Goal: Transaction & Acquisition: Purchase product/service

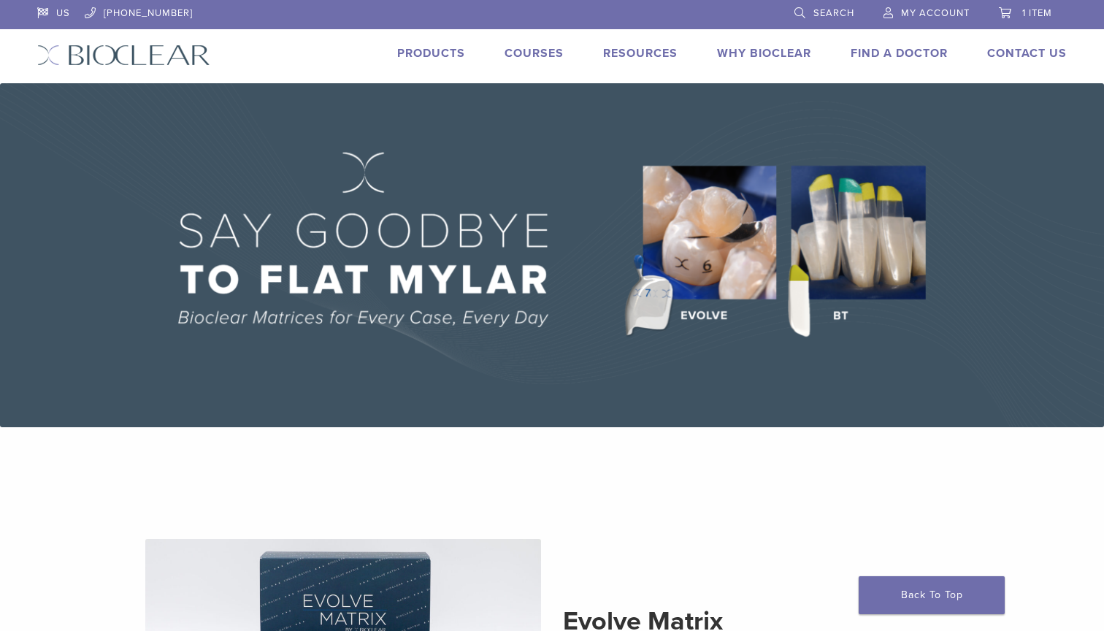
click at [436, 53] on link "Products" at bounding box center [431, 53] width 68 height 15
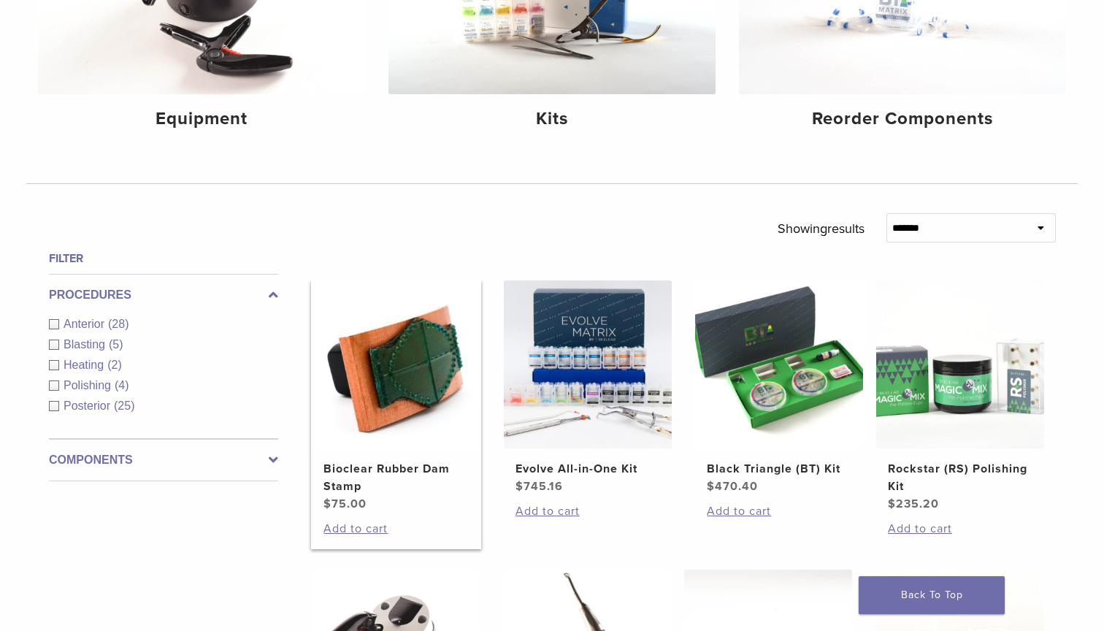
scroll to position [447, 0]
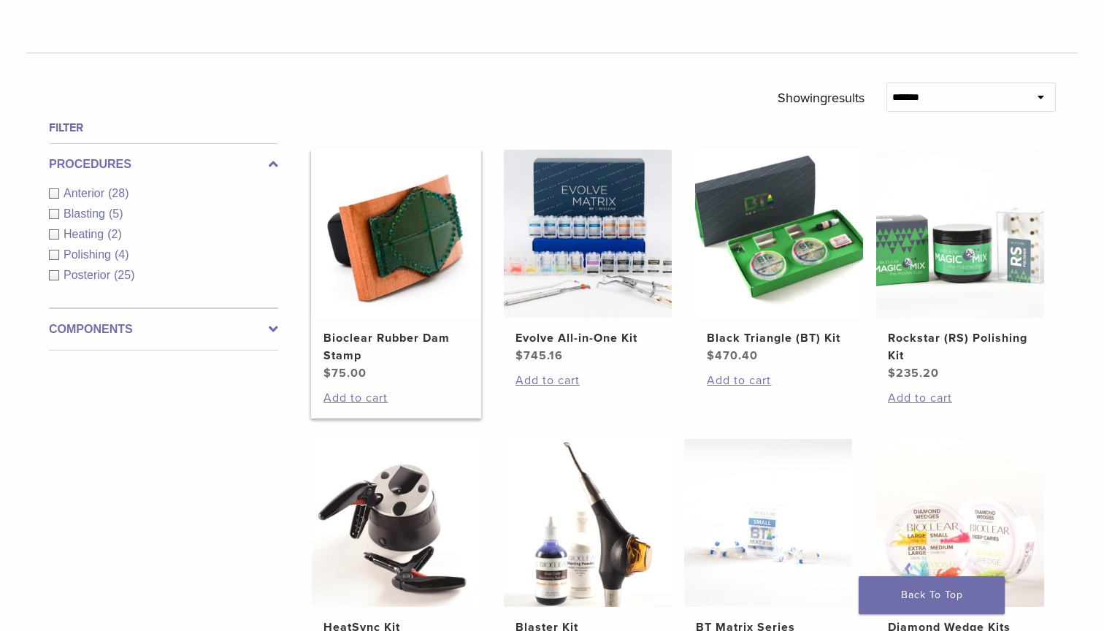
click at [418, 293] on img at bounding box center [396, 234] width 168 height 168
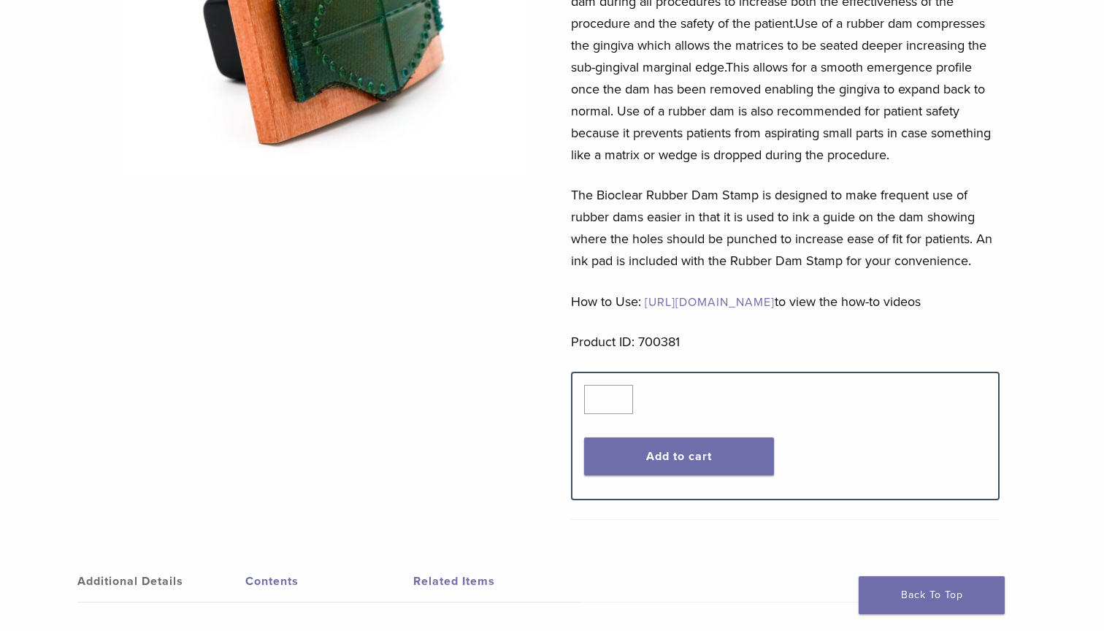
scroll to position [252, 0]
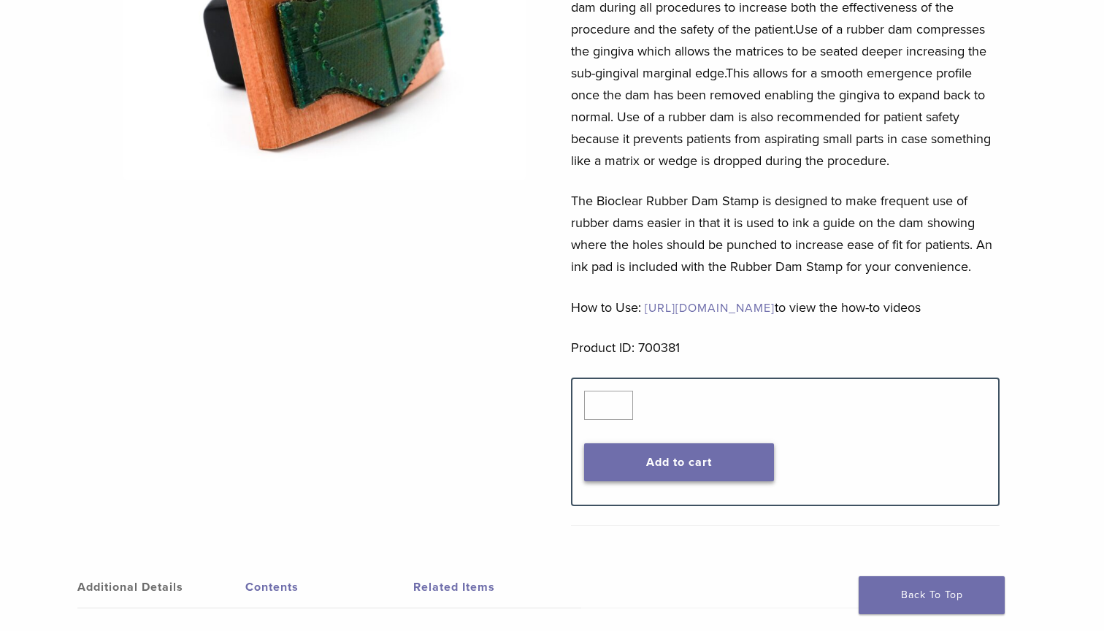
click at [727, 481] on button "Add to cart" at bounding box center [679, 462] width 191 height 38
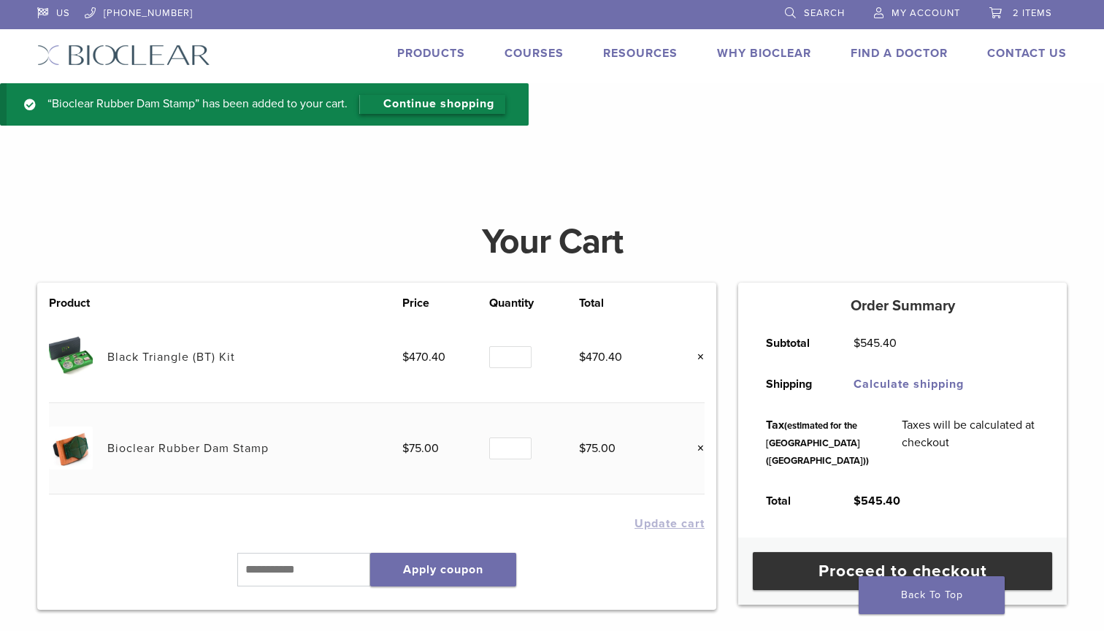
click at [452, 102] on link "Continue shopping" at bounding box center [432, 104] width 146 height 19
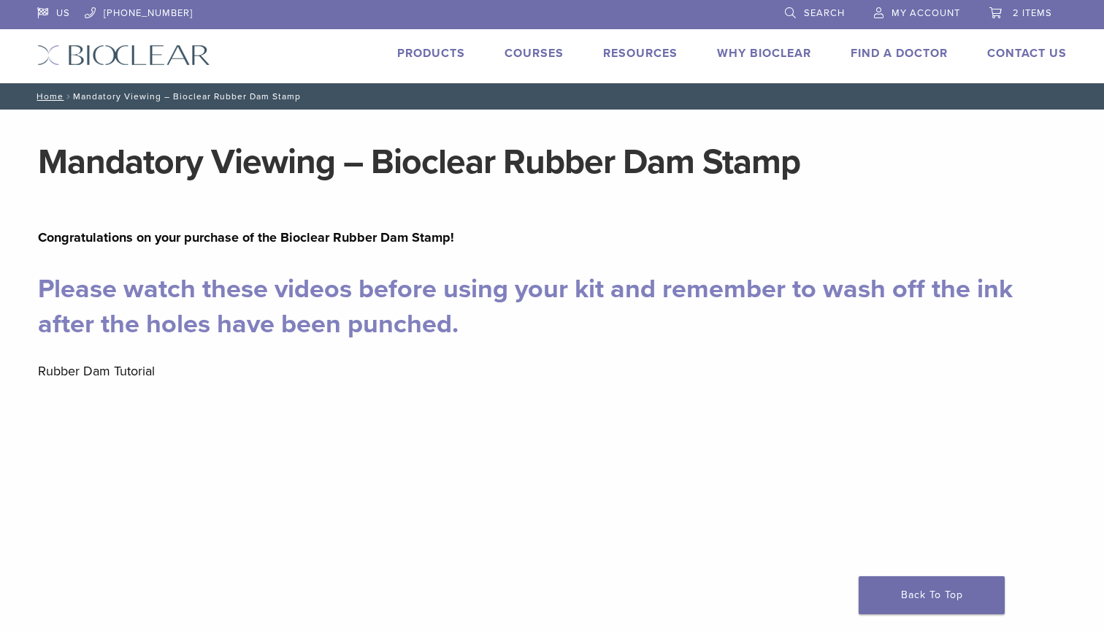
scroll to position [82, 0]
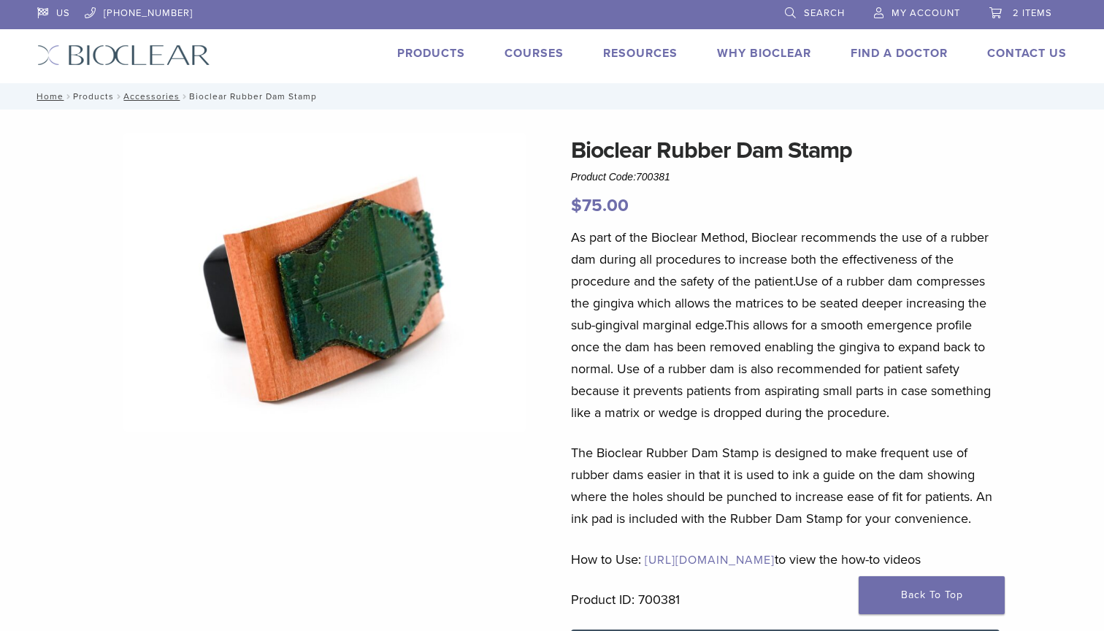
click at [105, 96] on link "Products" at bounding box center [93, 96] width 41 height 10
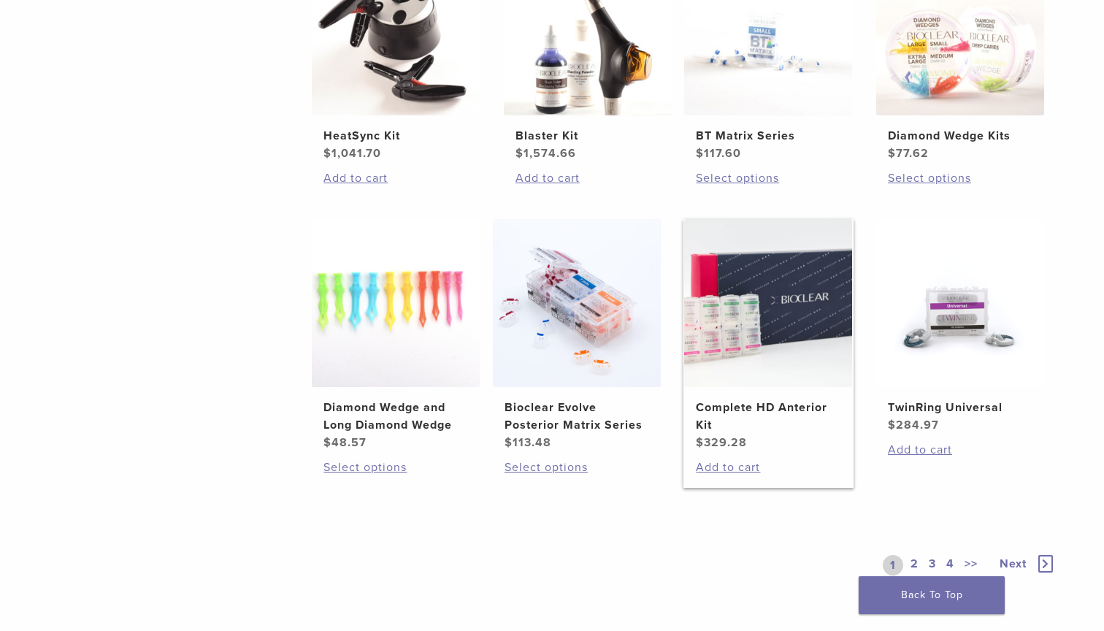
scroll to position [793, 0]
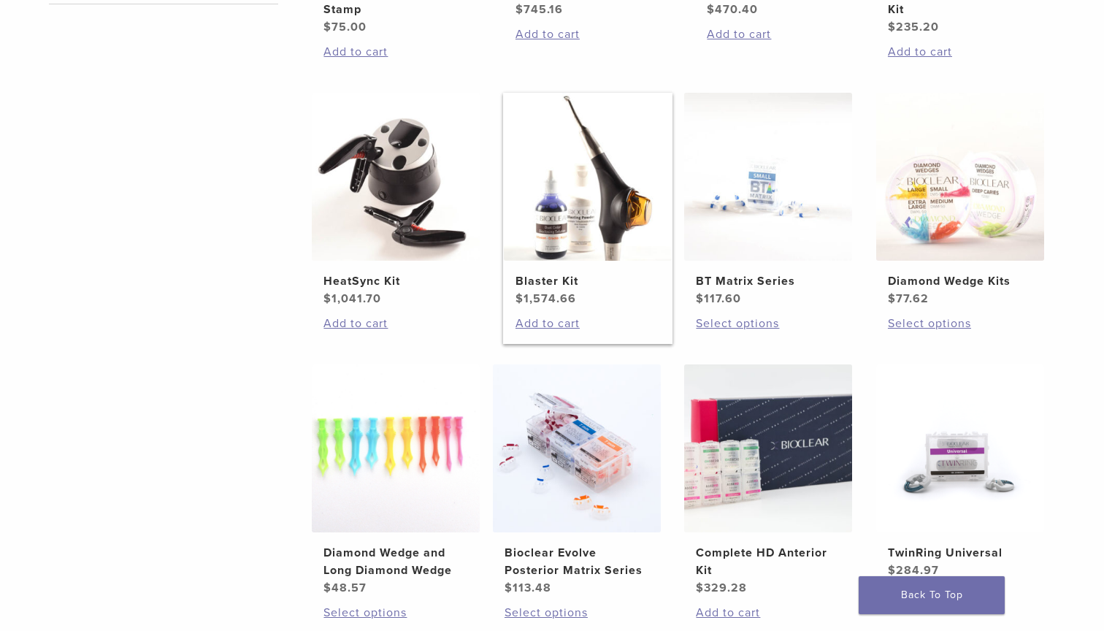
click at [591, 278] on h2 "Blaster Kit" at bounding box center [587, 281] width 145 height 18
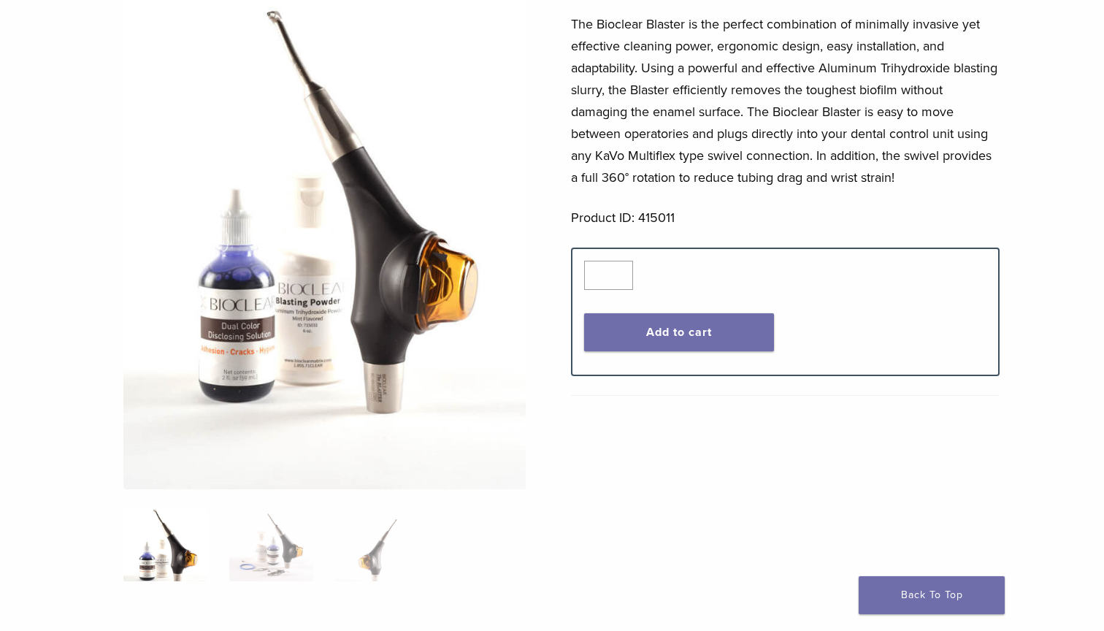
scroll to position [107, 0]
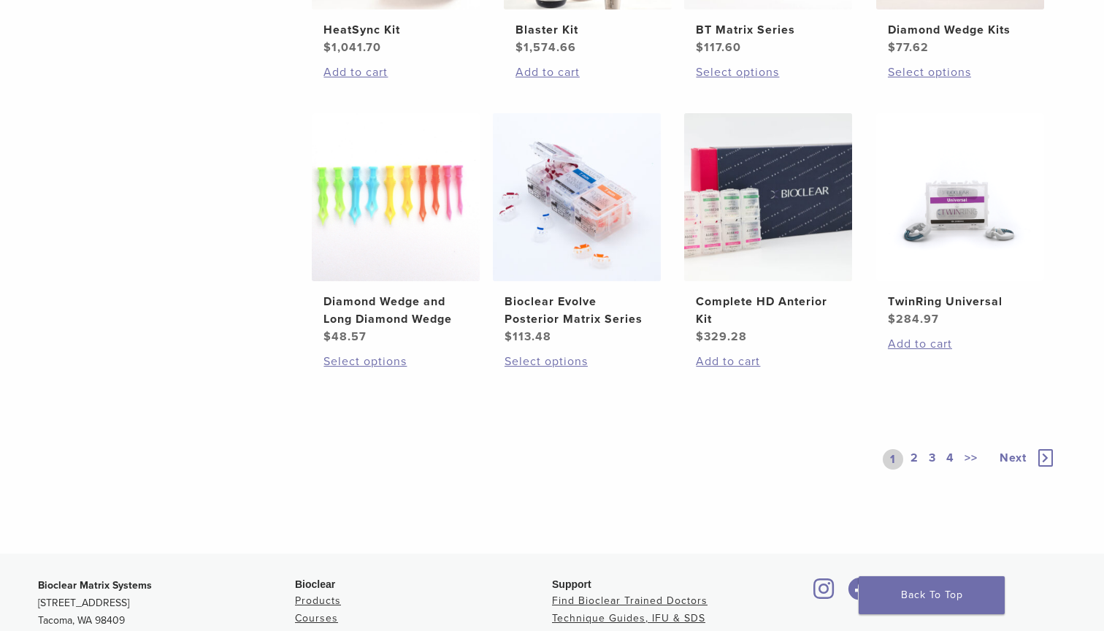
scroll to position [1045, 0]
click at [915, 457] on link "2" at bounding box center [914, 458] width 14 height 20
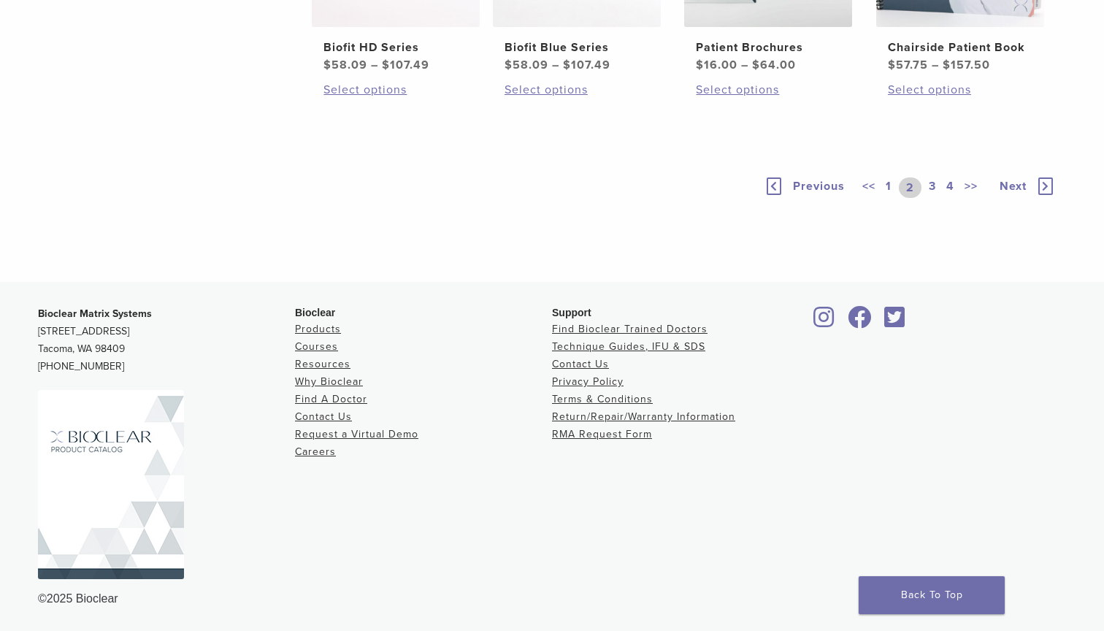
scroll to position [1192, 0]
click at [932, 198] on link "3" at bounding box center [932, 187] width 13 height 20
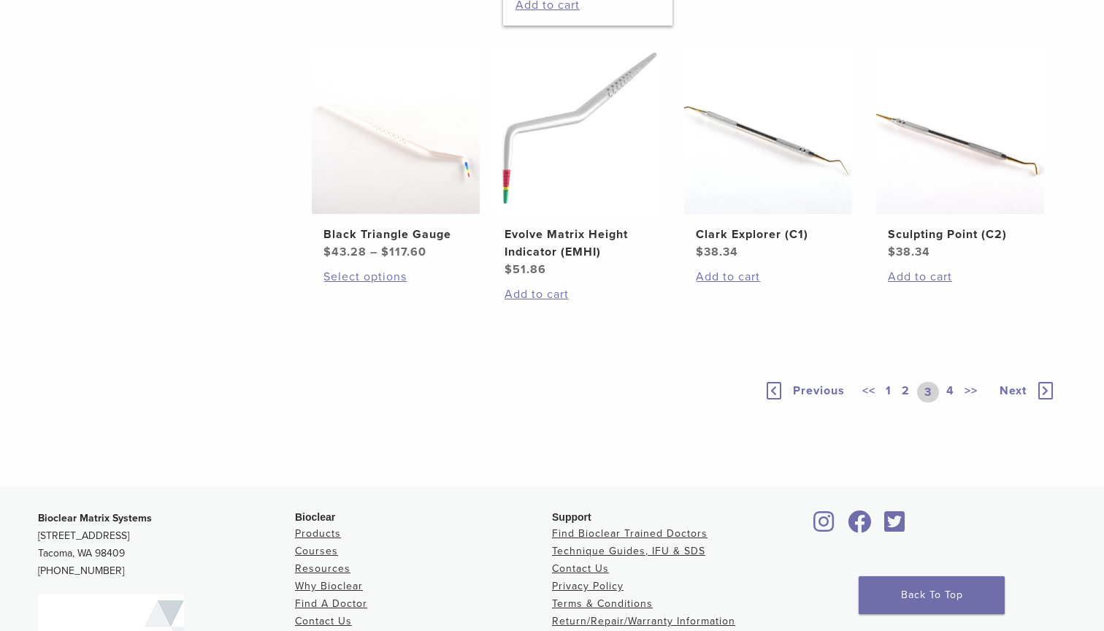
scroll to position [1024, 0]
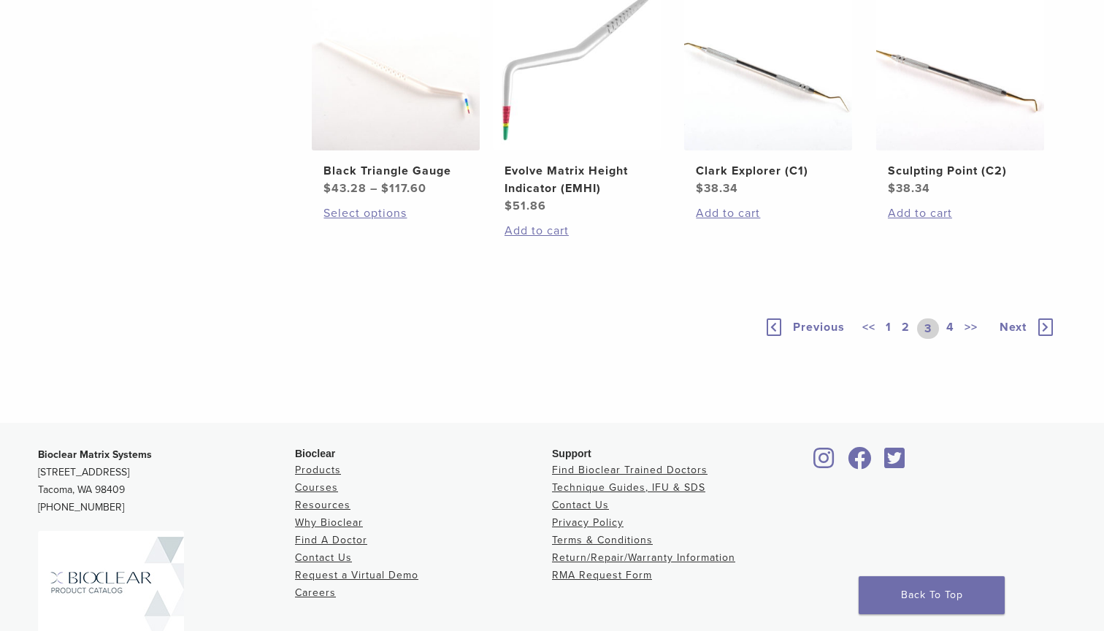
click at [950, 339] on link "4" at bounding box center [950, 328] width 14 height 20
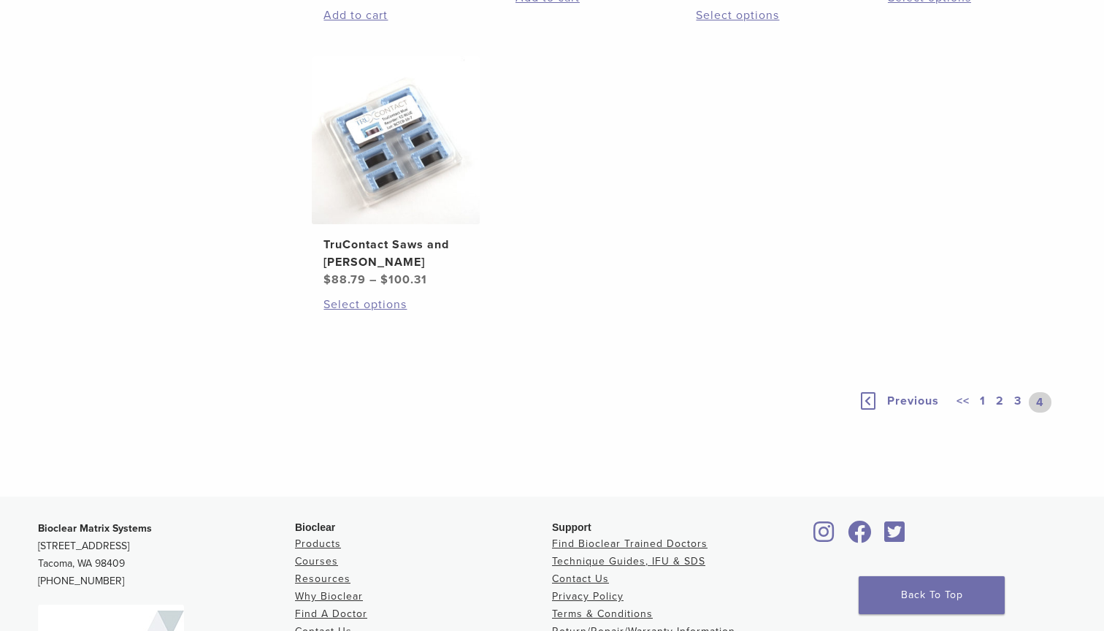
scroll to position [1021, 0]
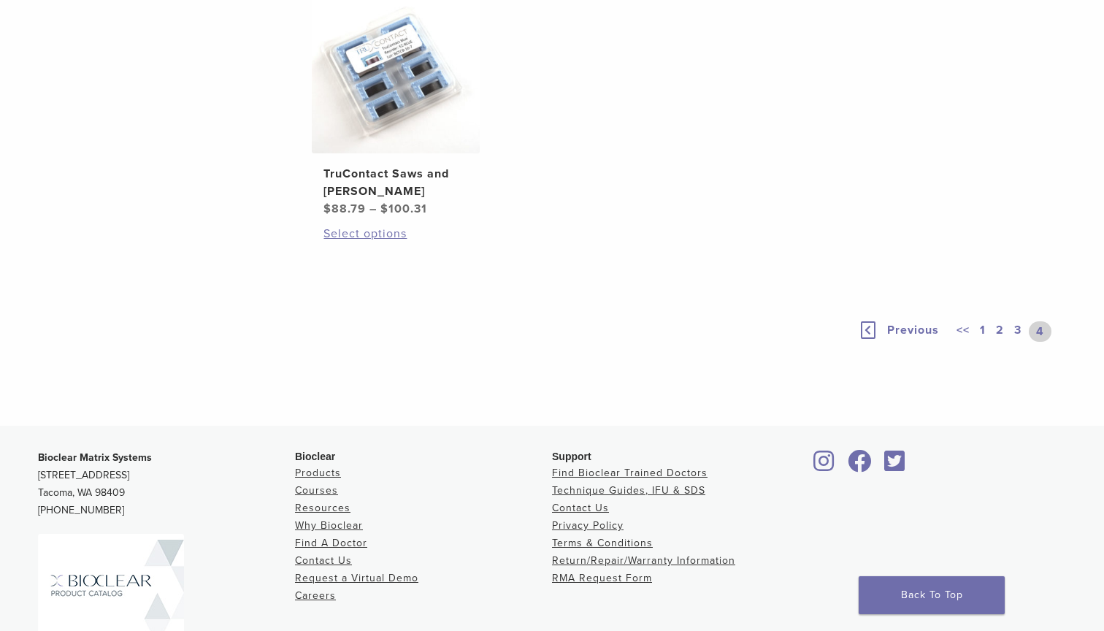
click at [988, 342] on link "1" at bounding box center [983, 331] width 12 height 20
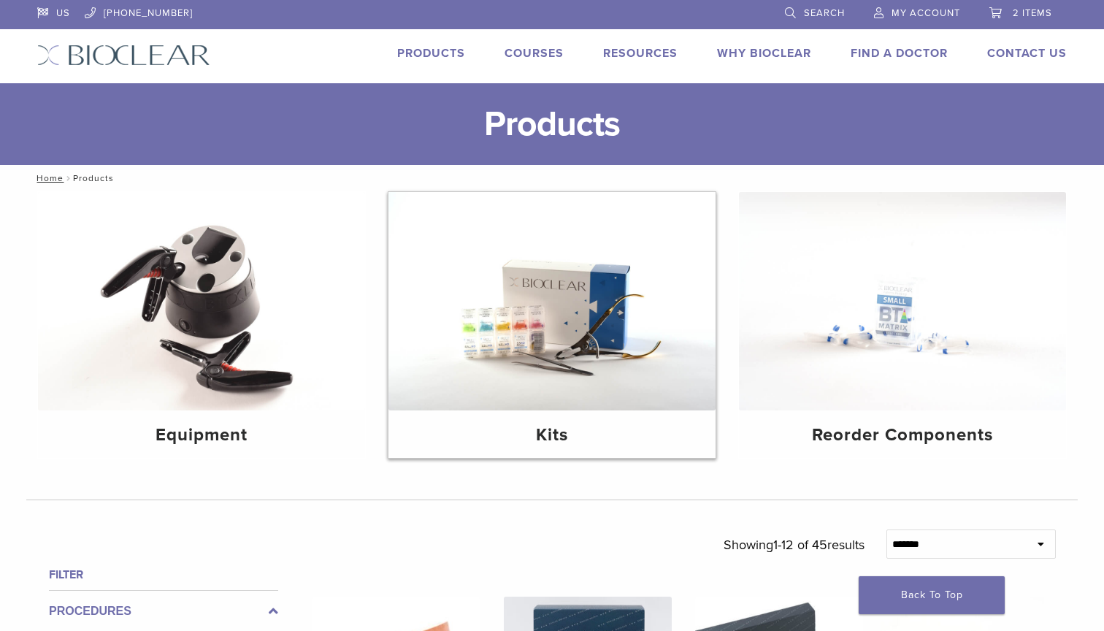
click at [691, 350] on img at bounding box center [551, 301] width 327 height 218
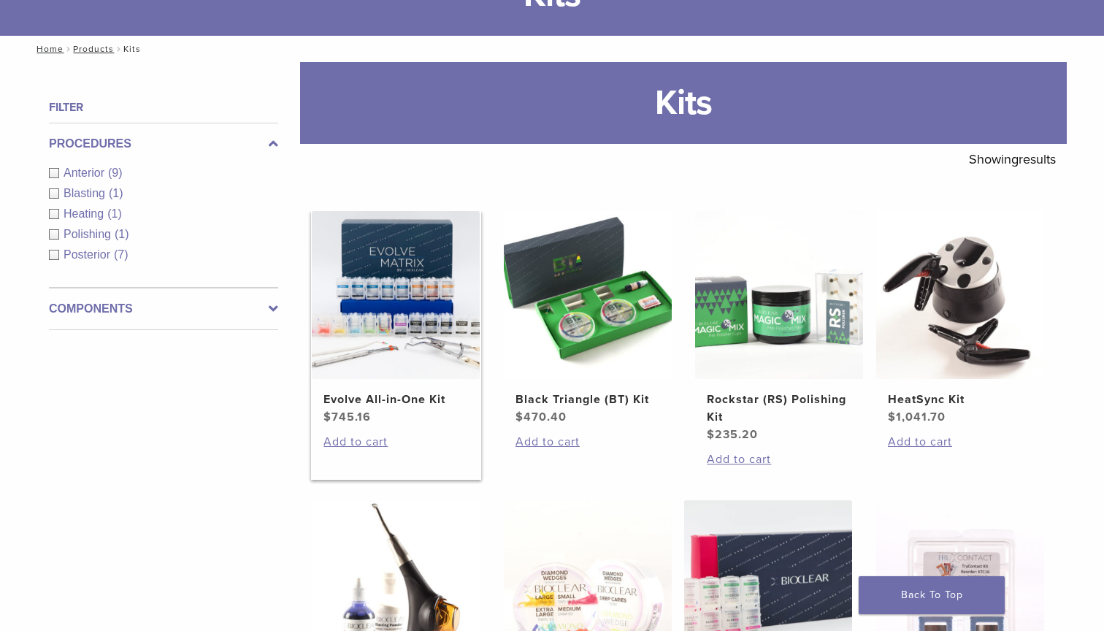
scroll to position [101, 0]
